Goal: Task Accomplishment & Management: Manage account settings

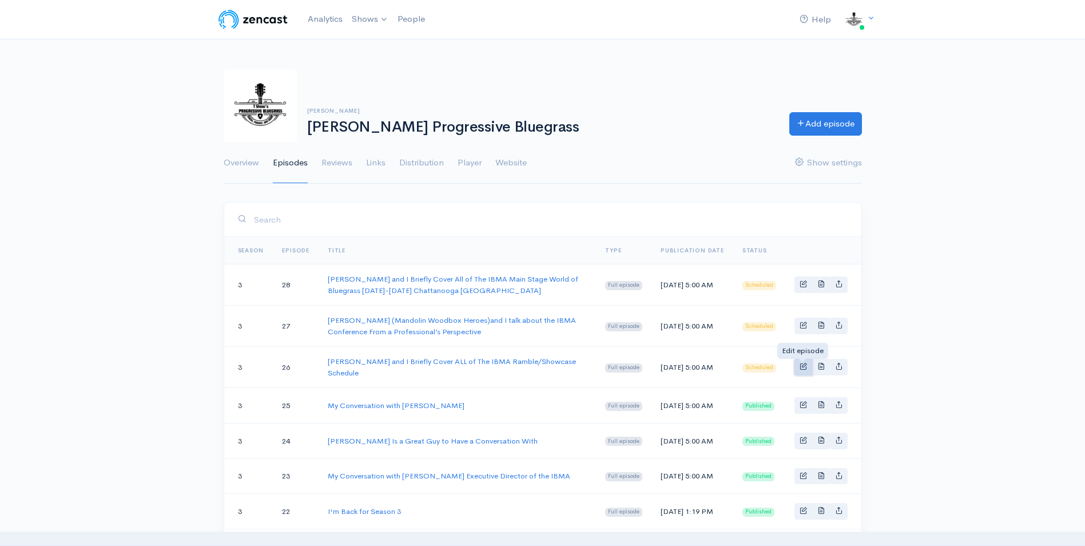
click at [800, 368] on span "Basic example" at bounding box center [802, 365] width 7 height 7
click at [805, 286] on span "Basic example" at bounding box center [802, 283] width 7 height 7
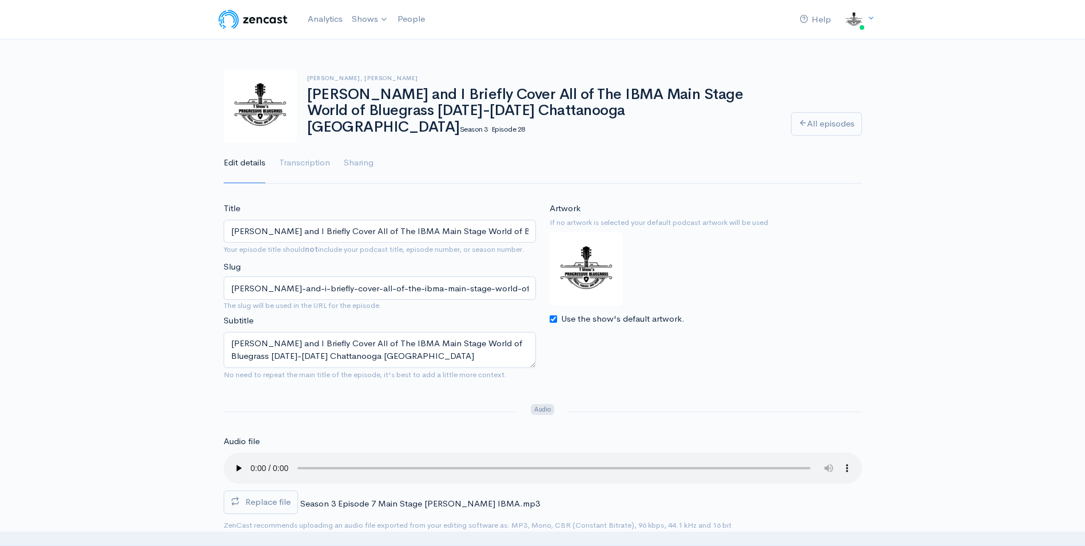
click at [554, 317] on input "Use the show's default artwork." at bounding box center [553, 318] width 7 height 7
checkbox input "false"
click at [673, 348] on input "Choose file" at bounding box center [621, 343] width 143 height 23
type input "C:\fakepath\Full Size RS Ramble .jpg"
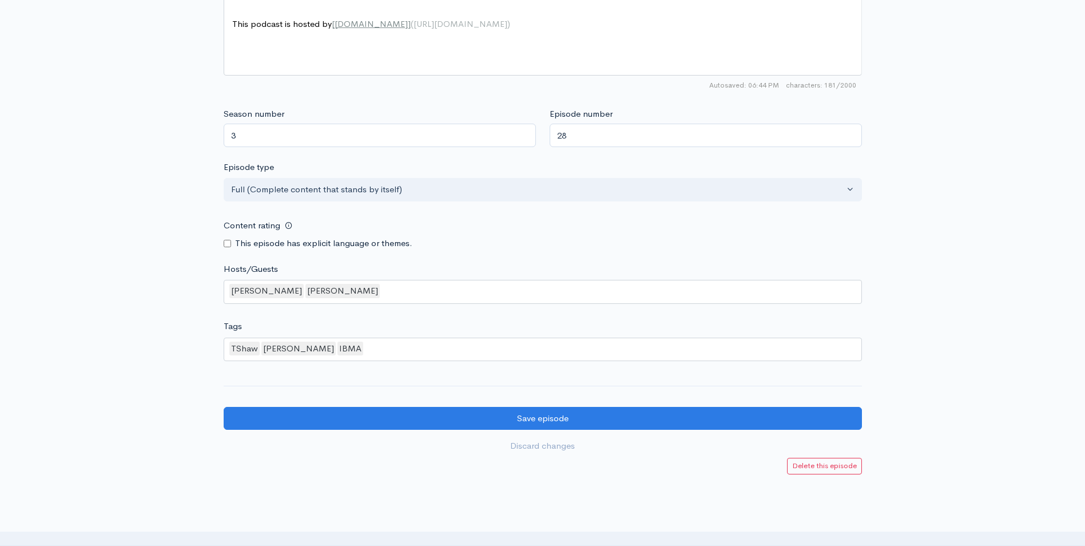
scroll to position [918, 0]
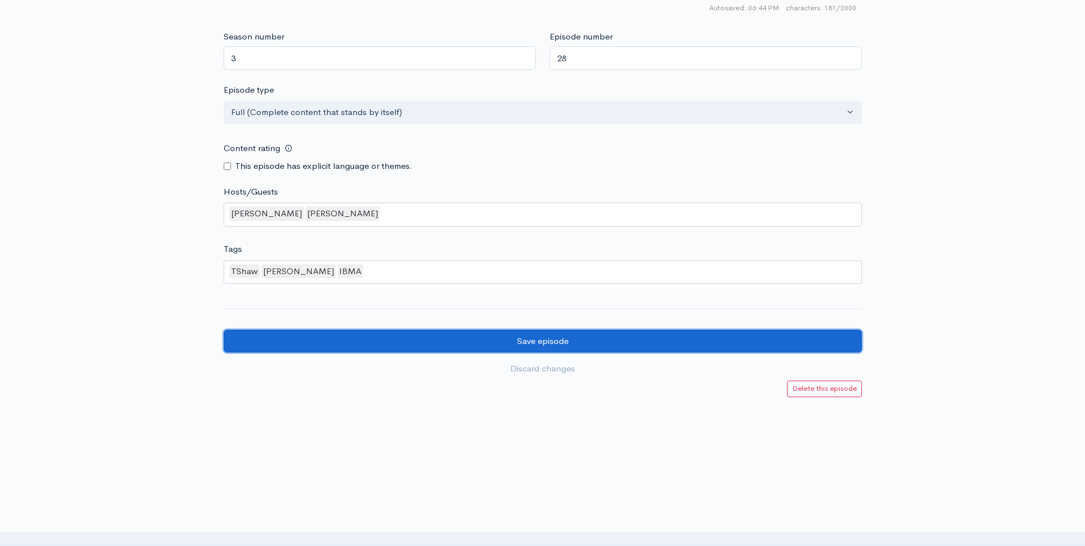
click at [532, 340] on input "Save episode" at bounding box center [543, 340] width 638 height 23
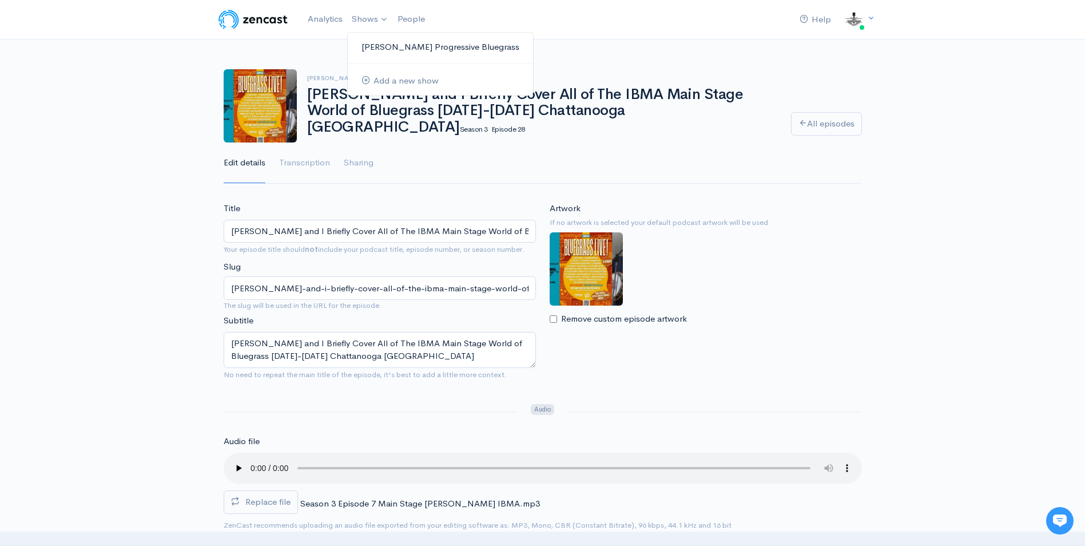
click at [399, 50] on link "[PERSON_NAME] Progressive Bluegrass" at bounding box center [440, 47] width 185 height 20
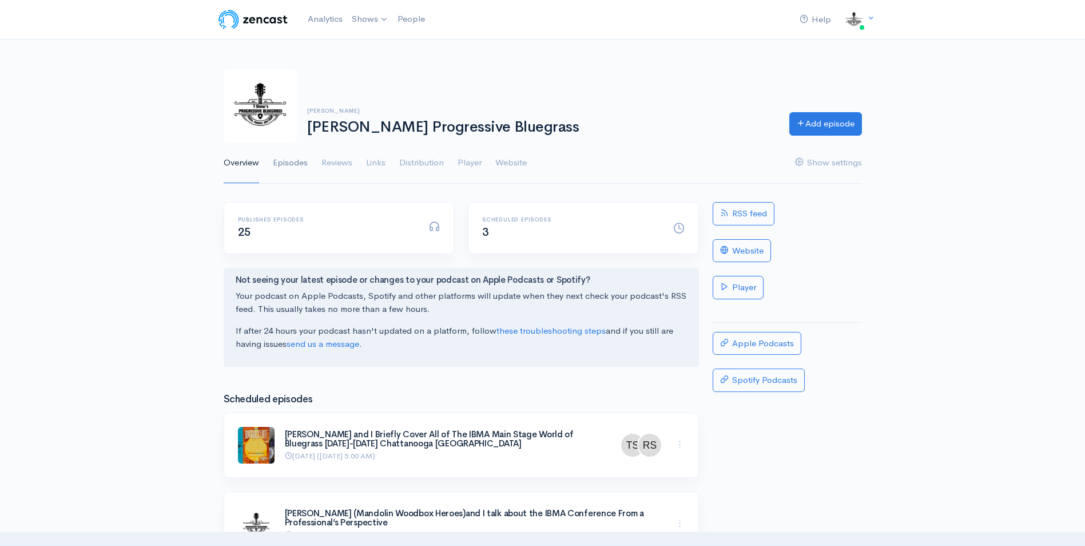
click at [295, 162] on link "Episodes" at bounding box center [290, 162] width 35 height 41
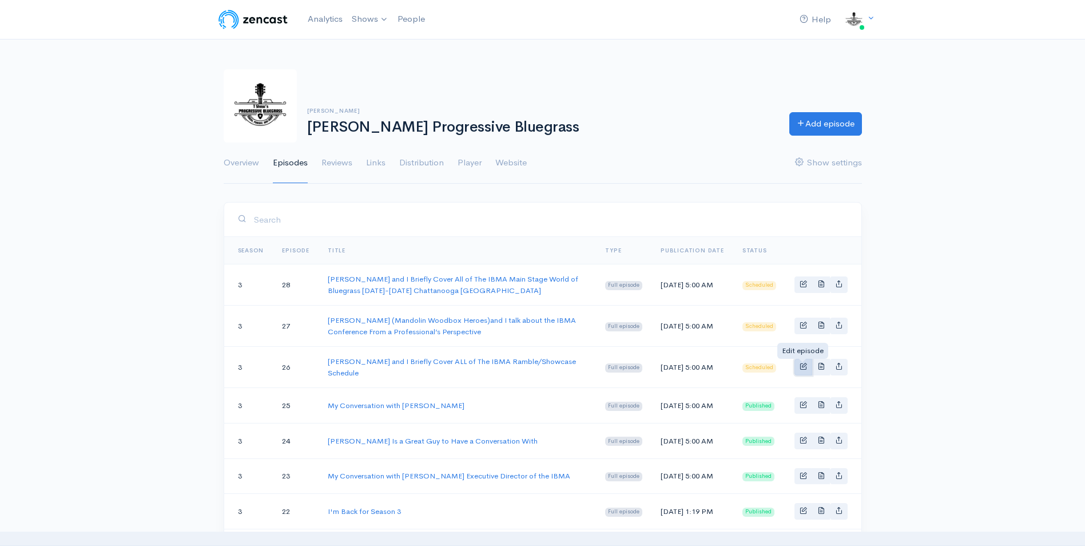
click at [799, 363] on span "Basic example" at bounding box center [802, 365] width 7 height 7
click at [803, 283] on span "Basic example" at bounding box center [802, 283] width 7 height 7
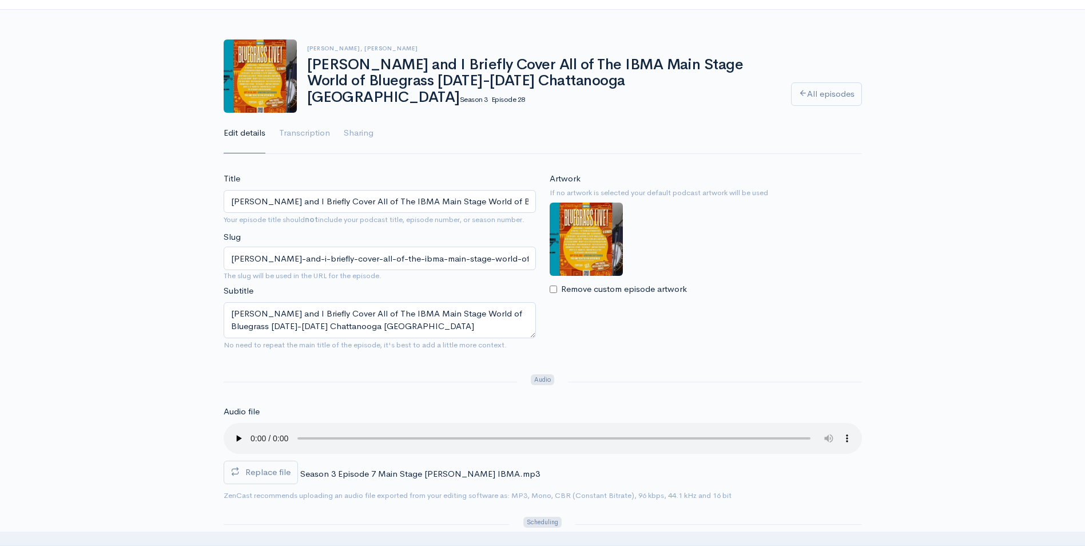
scroll to position [57, 0]
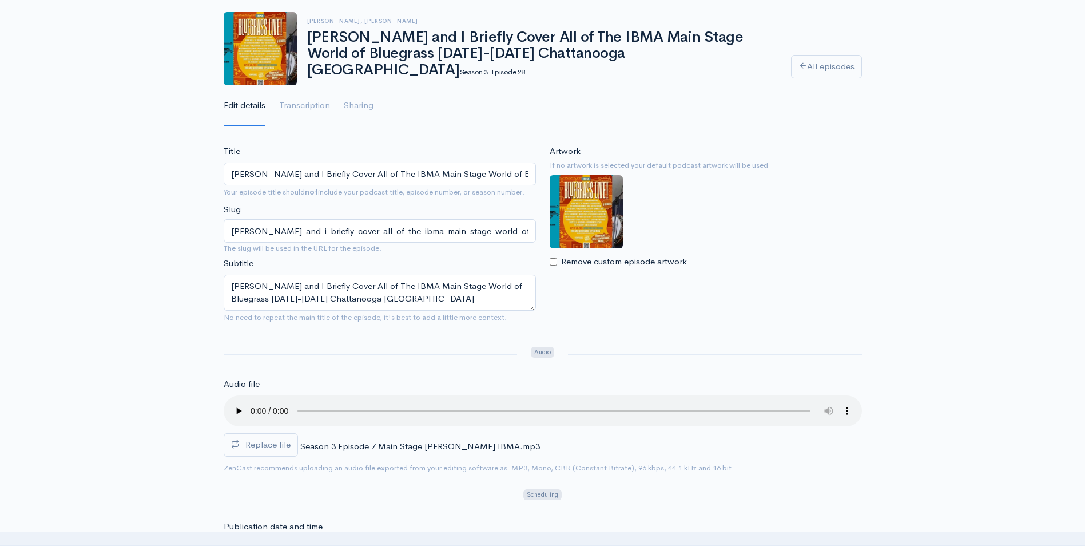
click at [555, 263] on input "Remove custom episode artwork" at bounding box center [553, 261] width 7 height 7
checkbox input "true"
click at [667, 284] on input "Choose file" at bounding box center [621, 286] width 143 height 23
type input "C:\fakepath\Live 3 (1).jpg"
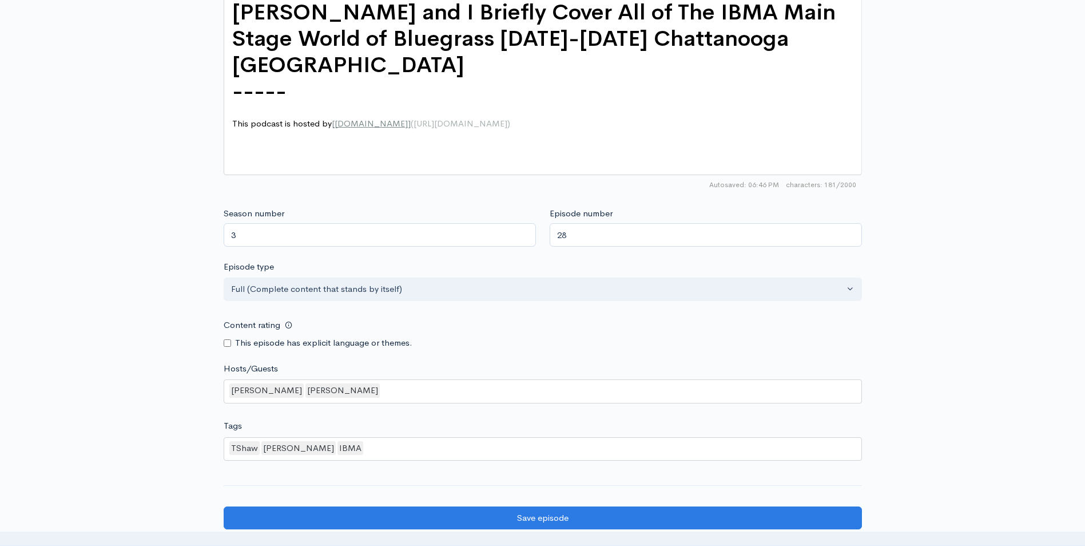
scroll to position [743, 0]
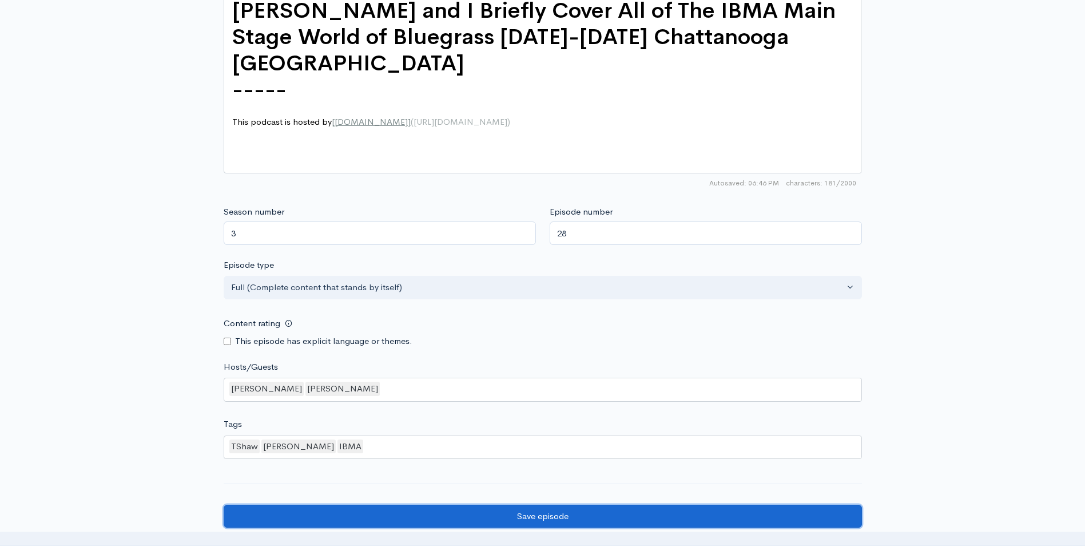
click at [511, 519] on input "Save episode" at bounding box center [543, 515] width 638 height 23
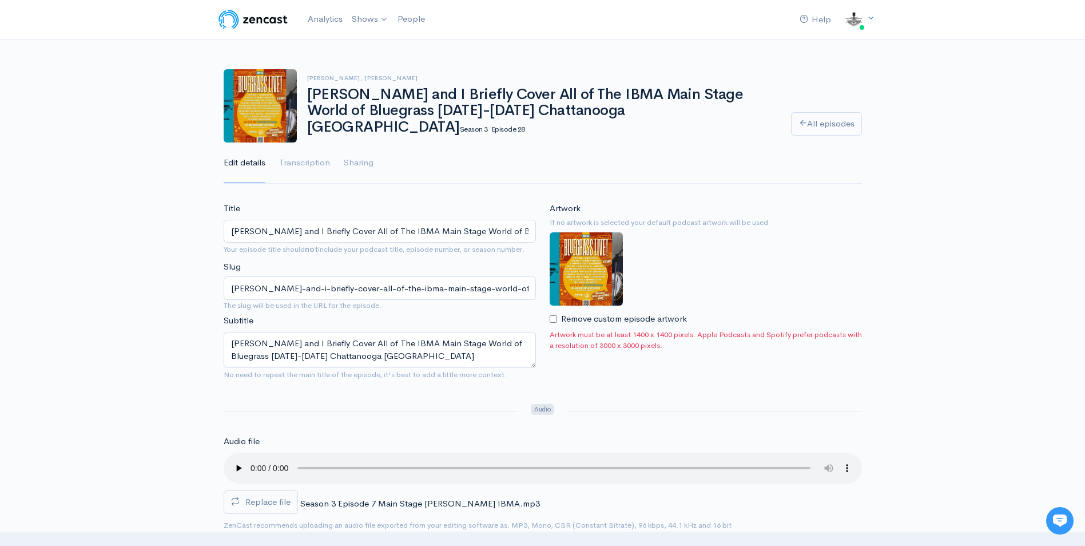
click at [552, 319] on input "Remove custom episode artwork" at bounding box center [553, 318] width 7 height 7
checkbox input "true"
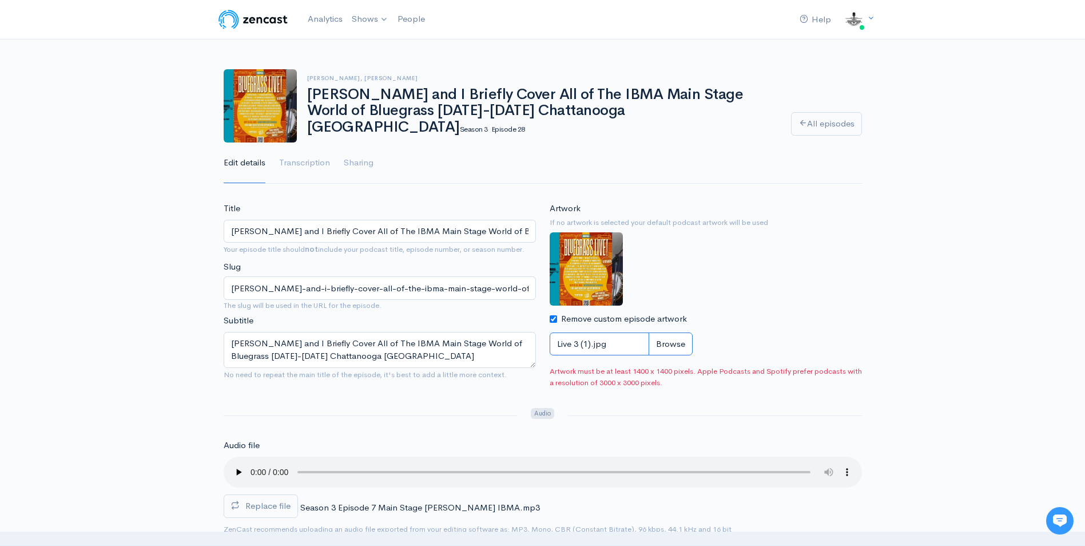
click at [671, 339] on input "Live 3 (1).jpg" at bounding box center [621, 343] width 143 height 23
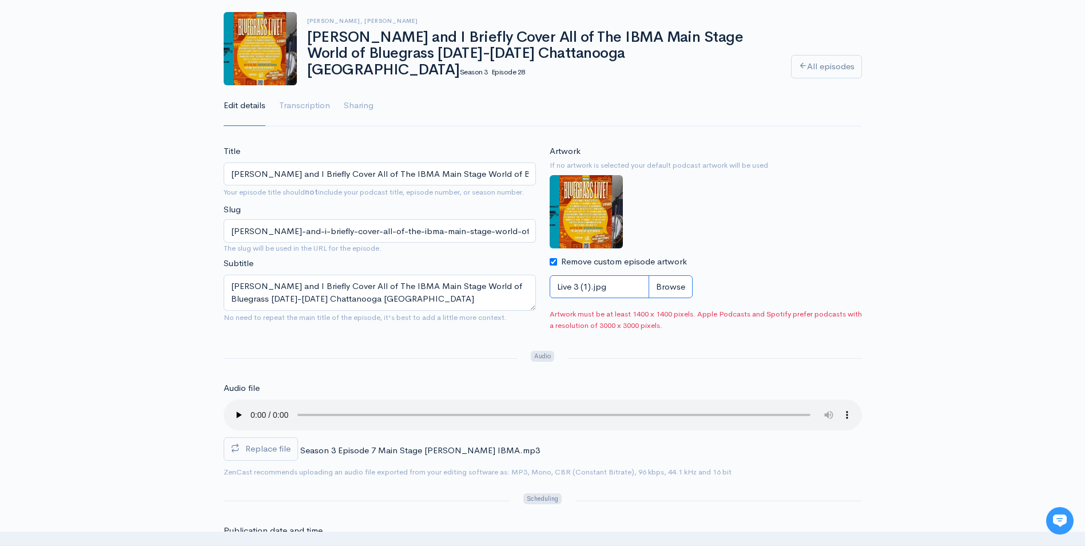
type input "C:\fakepath\3000 1688.jpg"
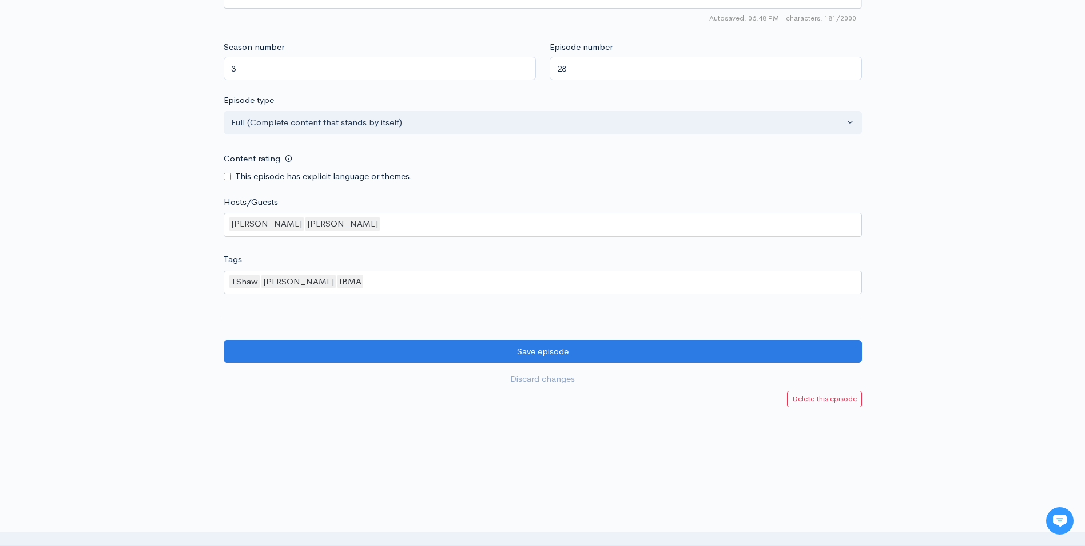
scroll to position [949, 0]
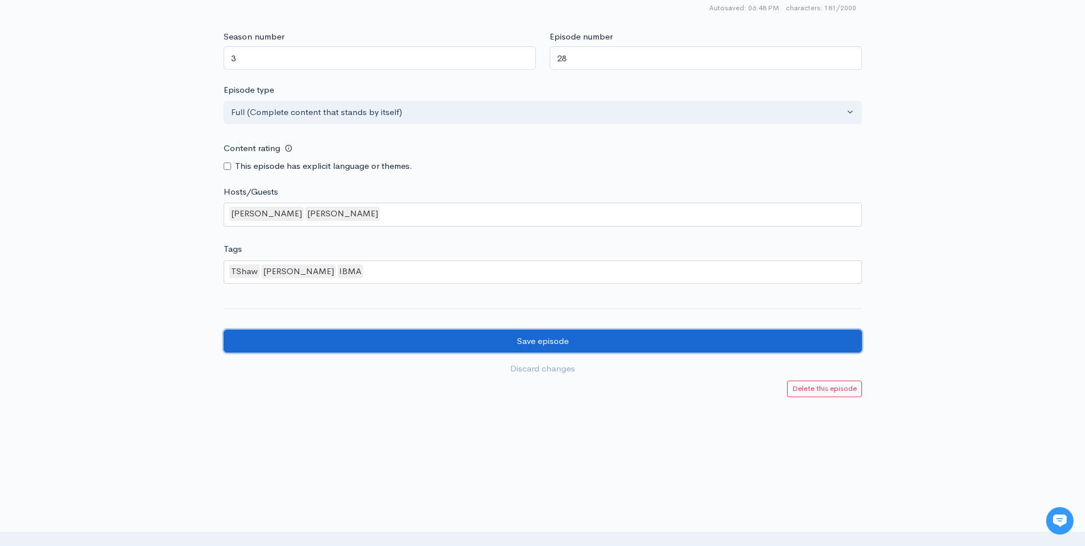
click at [550, 343] on input "Save episode" at bounding box center [543, 340] width 638 height 23
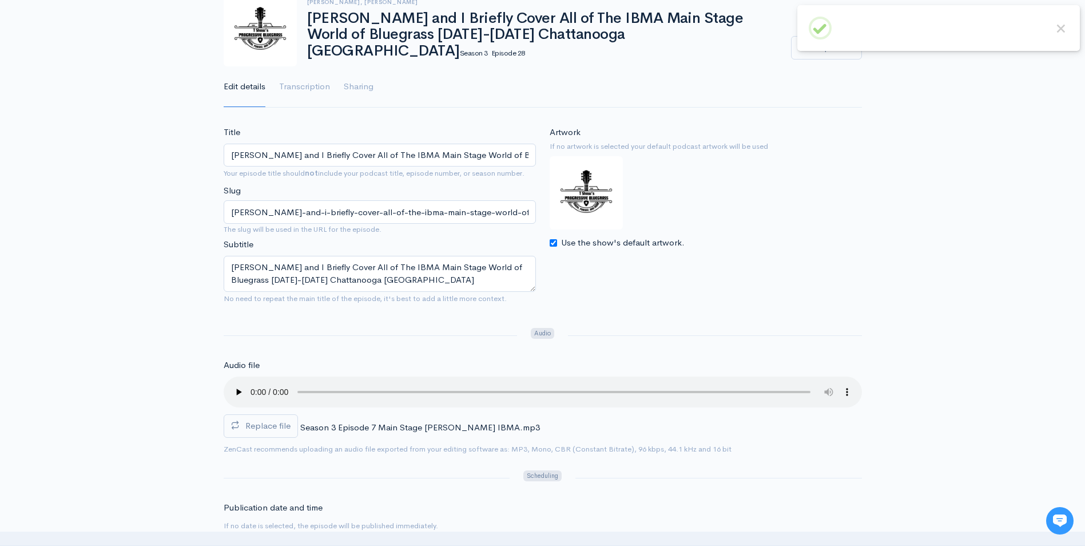
scroll to position [172, 0]
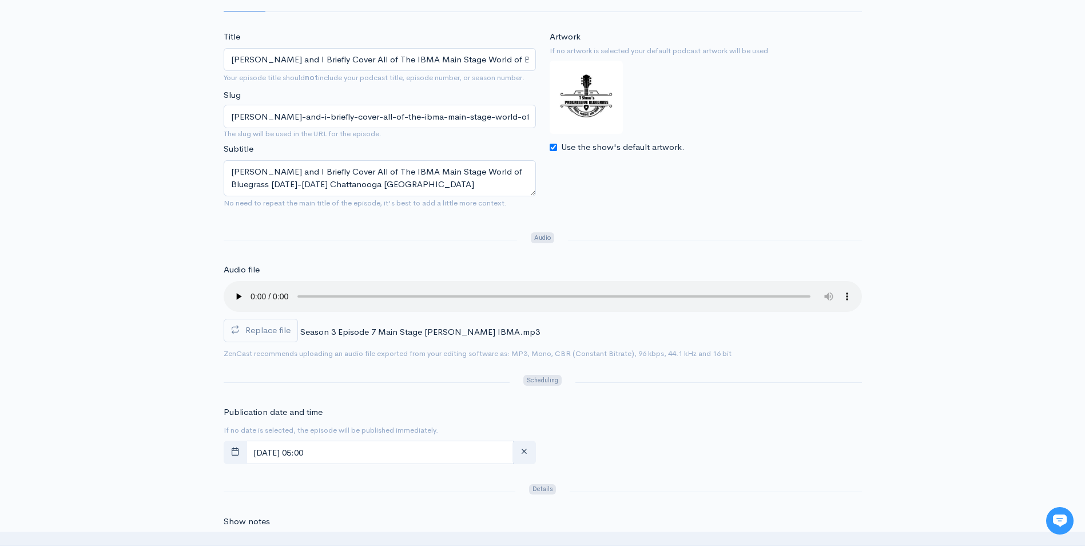
click at [556, 146] on input "Use the show's default artwork." at bounding box center [553, 147] width 7 height 7
checkbox input "false"
click at [667, 173] on input "Choose file" at bounding box center [621, 172] width 143 height 23
type input "C:\fakepath\3000 1688.jpg"
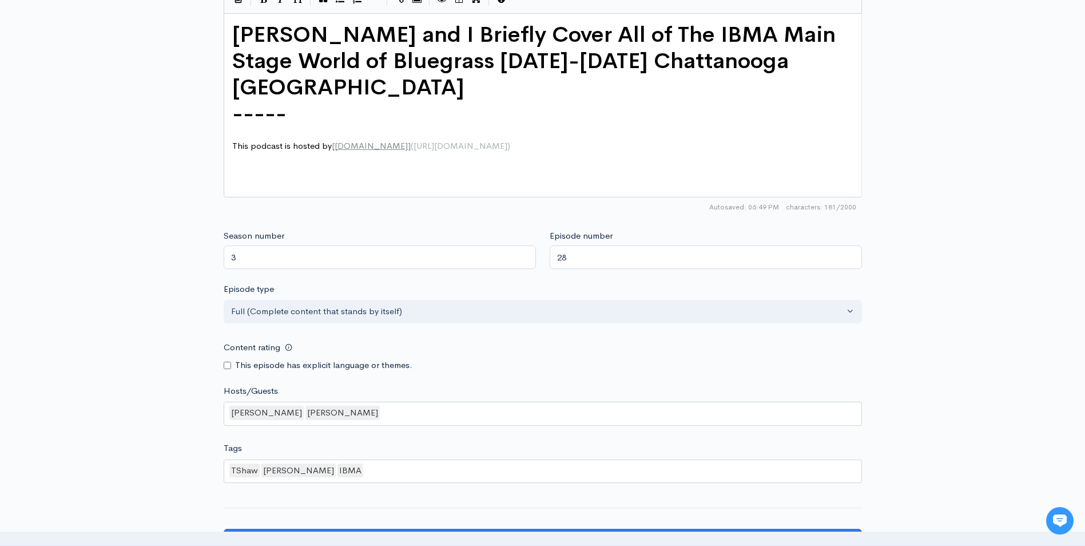
scroll to position [918, 0]
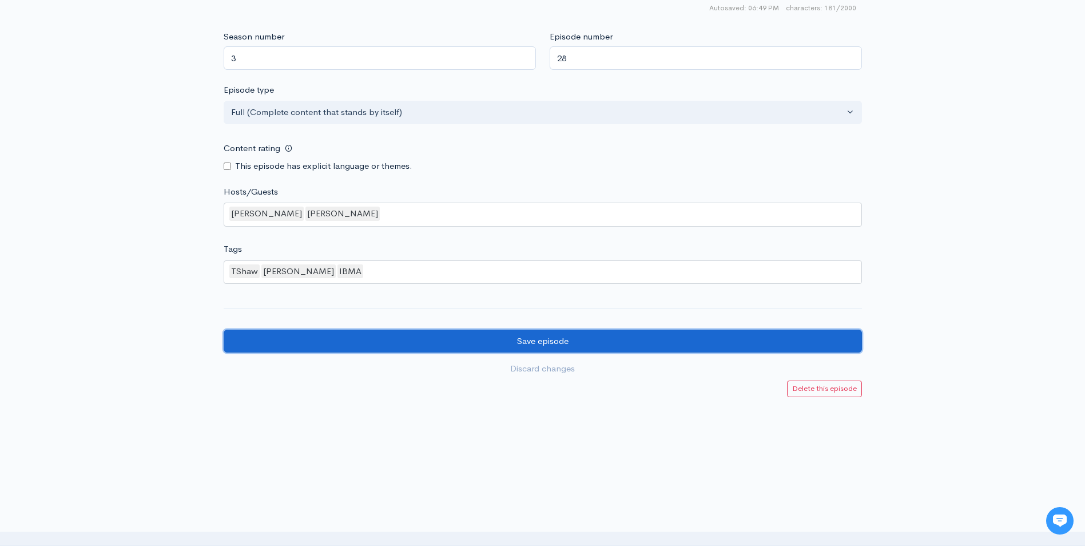
click at [616, 341] on input "Save episode" at bounding box center [543, 340] width 638 height 23
